Goal: Task Accomplishment & Management: Use online tool/utility

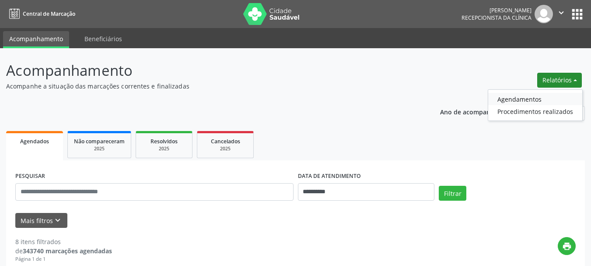
click at [517, 99] on link "Agendamentos" at bounding box center [535, 99] width 94 height 12
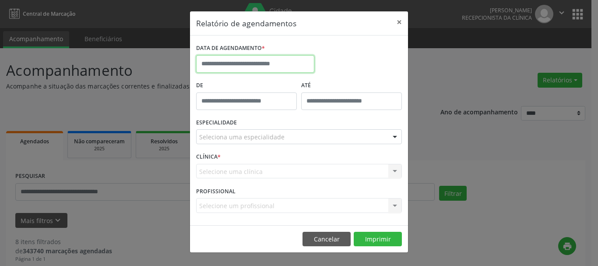
click at [262, 67] on input "text" at bounding box center [255, 64] width 118 height 18
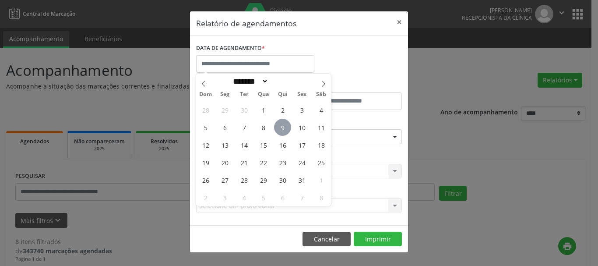
click at [281, 123] on span "9" at bounding box center [282, 127] width 17 height 17
type input "**********"
click at [281, 126] on span "9" at bounding box center [282, 127] width 17 height 17
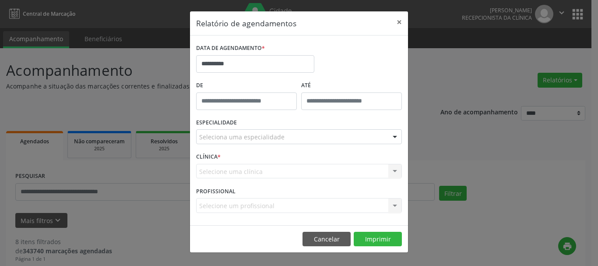
click at [302, 139] on div "Seleciona uma especialidade" at bounding box center [299, 136] width 206 height 15
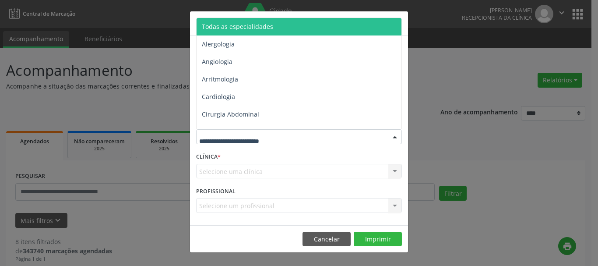
click at [299, 33] on span "Todas as especialidades" at bounding box center [300, 27] width 206 height 18
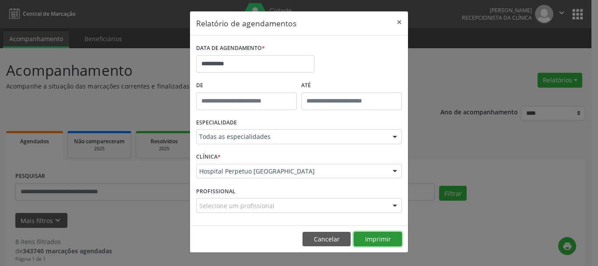
click at [381, 239] on button "Imprimir" at bounding box center [378, 239] width 48 height 15
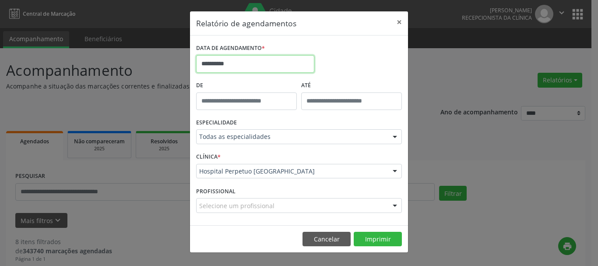
click at [267, 61] on input "**********" at bounding box center [255, 64] width 118 height 18
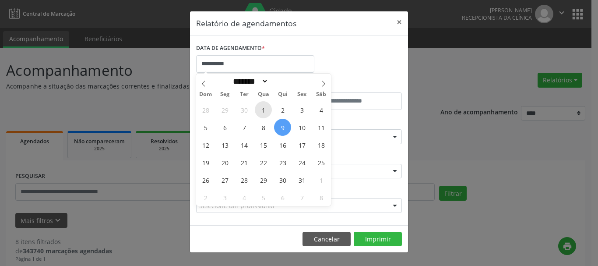
click at [264, 105] on span "1" at bounding box center [263, 109] width 17 height 17
type input "**********"
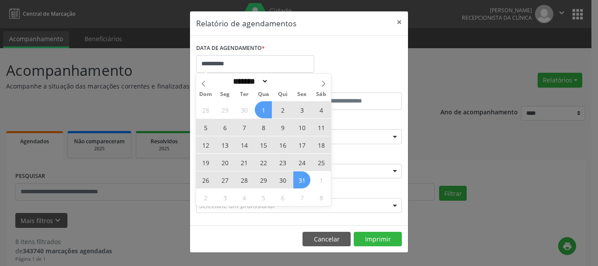
drag, startPoint x: 272, startPoint y: 107, endPoint x: 302, endPoint y: 178, distance: 76.9
click at [302, 178] on div "28 29 30 1 2 3 4 5 6 7 8 9 10 11 12 13 14 15 16 17 18 19 20 21 22 23 24 25 26 2…" at bounding box center [263, 153] width 135 height 105
click at [302, 178] on span "31" at bounding box center [301, 179] width 17 height 17
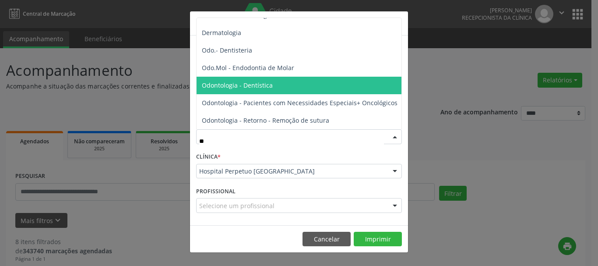
scroll to position [105, 0]
type input "***"
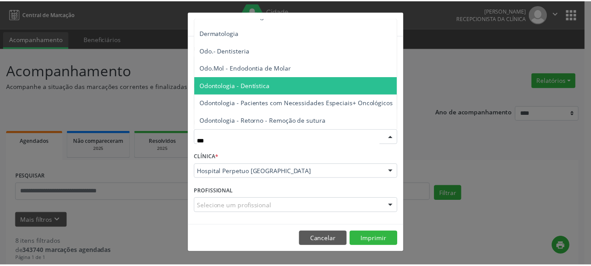
scroll to position [0, 0]
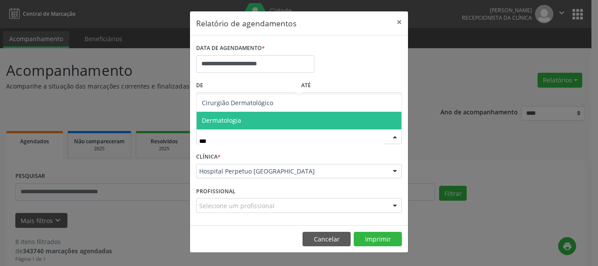
drag, startPoint x: 281, startPoint y: 118, endPoint x: 284, endPoint y: 126, distance: 8.3
click at [281, 118] on span "Dermatologia" at bounding box center [299, 121] width 205 height 18
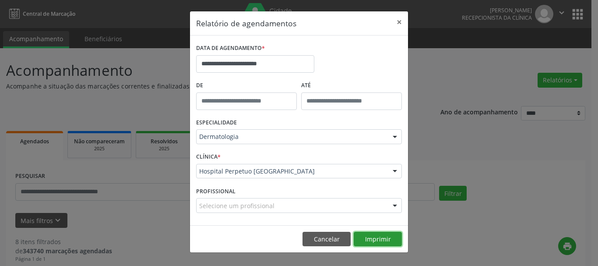
click at [375, 240] on button "Imprimir" at bounding box center [378, 239] width 48 height 15
click at [399, 21] on button "×" at bounding box center [399, 21] width 18 height 21
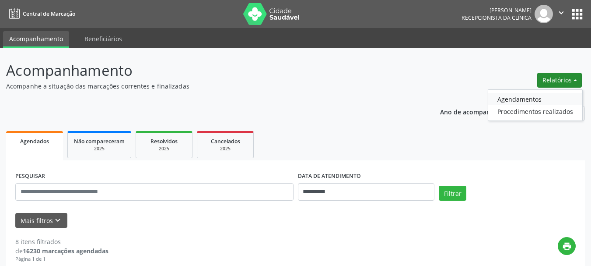
click at [511, 102] on link "Agendamentos" at bounding box center [535, 99] width 94 height 12
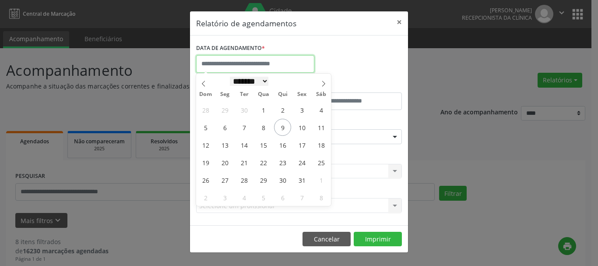
drag, startPoint x: 282, startPoint y: 63, endPoint x: 266, endPoint y: 86, distance: 28.5
click at [283, 64] on input "text" at bounding box center [255, 64] width 118 height 18
click at [263, 147] on span "15" at bounding box center [263, 144] width 17 height 17
type input "**********"
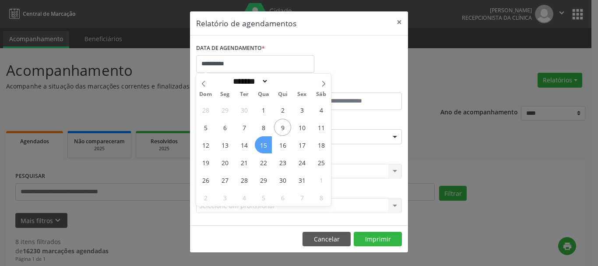
click at [263, 147] on span "15" at bounding box center [263, 144] width 17 height 17
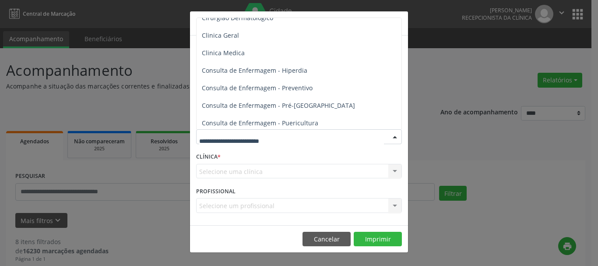
scroll to position [394, 0]
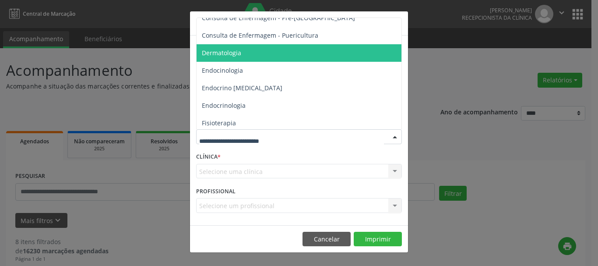
drag, startPoint x: 295, startPoint y: 56, endPoint x: 314, endPoint y: 76, distance: 27.3
click at [296, 56] on span "Dermatologia" at bounding box center [300, 53] width 206 height 18
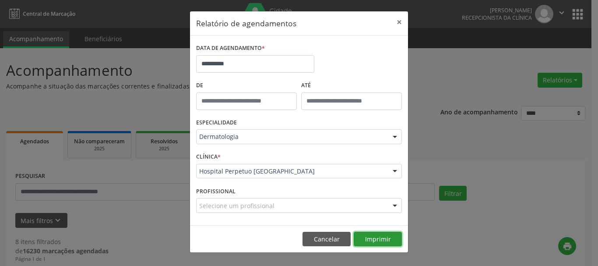
click at [391, 240] on button "Imprimir" at bounding box center [378, 239] width 48 height 15
